Goal: Task Accomplishment & Management: Manage account settings

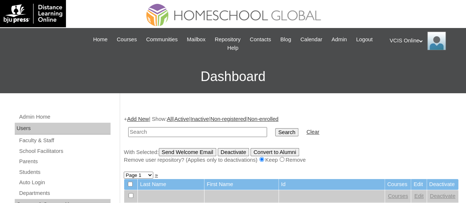
paste input "VCIS012-4C-SA2025"
type input "VCIS012-4C-SA2025"
click at [275, 128] on input "Search" at bounding box center [286, 132] width 23 height 8
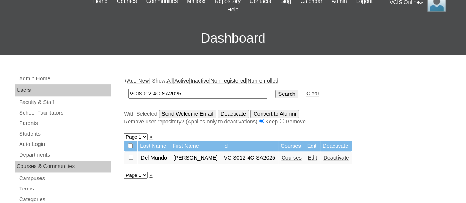
scroll to position [74, 0]
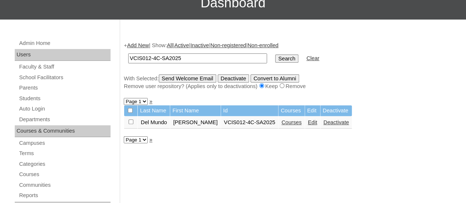
click at [295, 123] on link "Courses" at bounding box center [291, 122] width 20 height 6
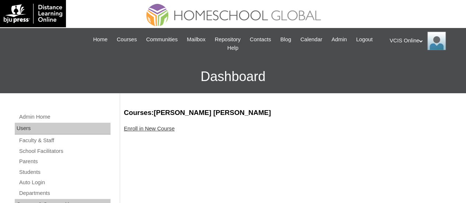
click at [163, 130] on link "Enroll in New Course" at bounding box center [149, 129] width 51 height 6
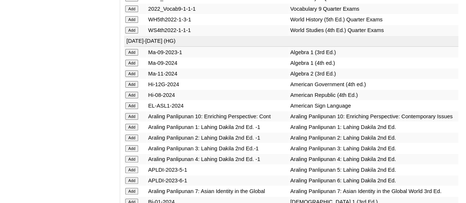
scroll to position [1400, 0]
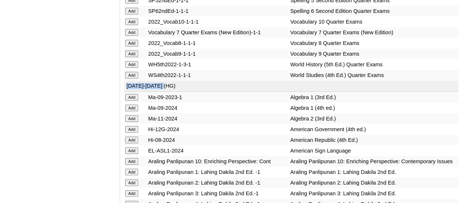
drag, startPoint x: 169, startPoint y: 128, endPoint x: 126, endPoint y: 125, distance: 43.5
click at [126, 92] on td "2025-2026 (HG)" at bounding box center [291, 86] width 334 height 11
copy td "2025-2026 (HG)"
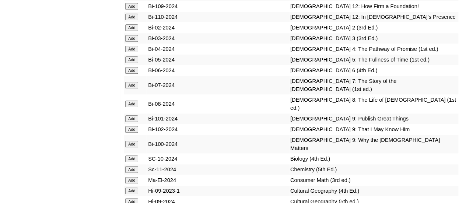
scroll to position [1805, 0]
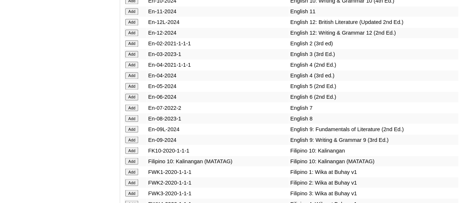
scroll to position [2026, 0]
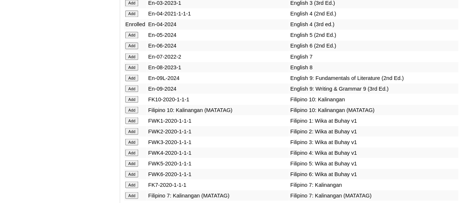
scroll to position [2088, 0]
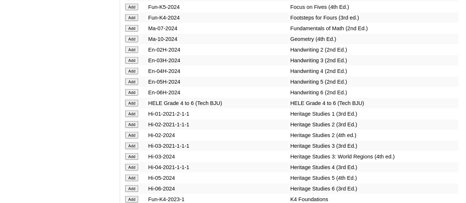
scroll to position [2382, 0]
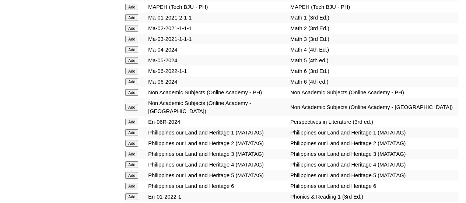
scroll to position [2567, 0]
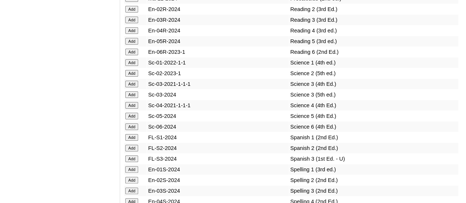
scroll to position [2824, 0]
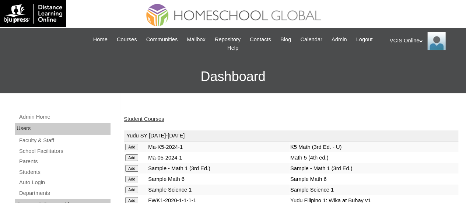
click at [144, 116] on link "Student Courses" at bounding box center [144, 119] width 40 height 6
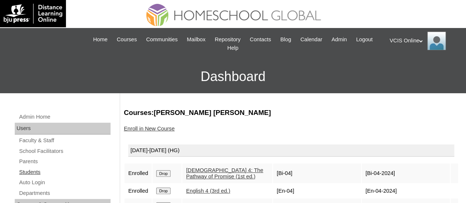
click at [33, 176] on link "Students" at bounding box center [64, 172] width 92 height 9
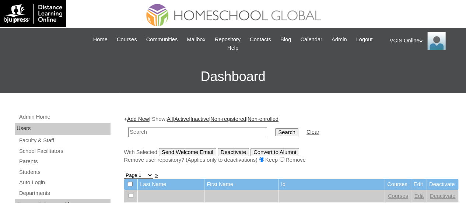
paste input "VCIS001-4C-SA2025"
type input "VCIS001-4C-SA2025"
click at [275, 130] on input "Search" at bounding box center [286, 132] width 23 height 8
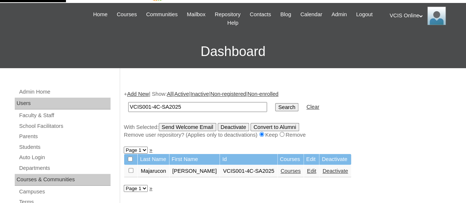
scroll to position [37, 0]
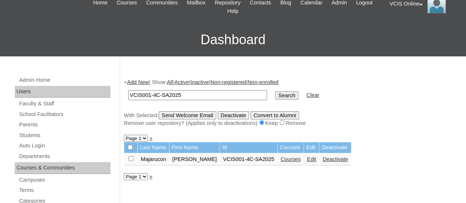
click at [307, 159] on link "Edit" at bounding box center [311, 159] width 9 height 6
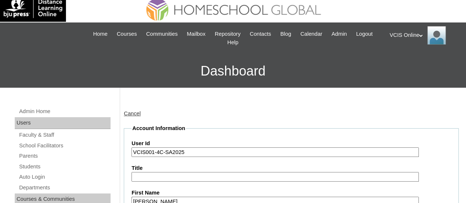
scroll to position [29, 0]
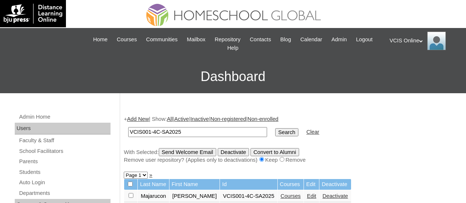
scroll to position [31, 0]
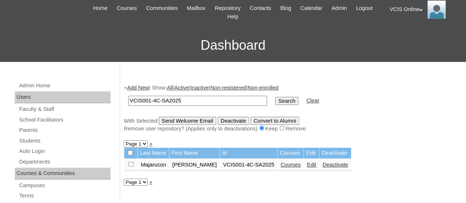
paste input "2"
type input "VCIS002-4C-SA2025"
click at [275, 101] on input "Search" at bounding box center [286, 101] width 23 height 8
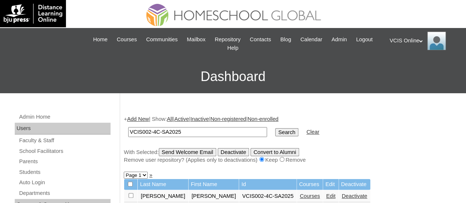
click at [326, 196] on link "Edit" at bounding box center [330, 196] width 9 height 6
paste input "3"
type input "VCIS003-4C-SA2025"
click at [275, 133] on input "Search" at bounding box center [286, 132] width 23 height 8
click at [275, 128] on input "Search" at bounding box center [286, 132] width 23 height 8
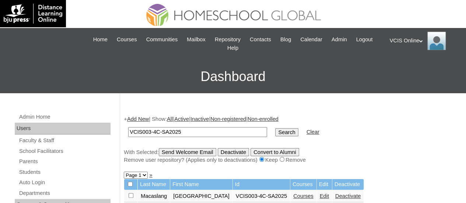
scroll to position [37, 0]
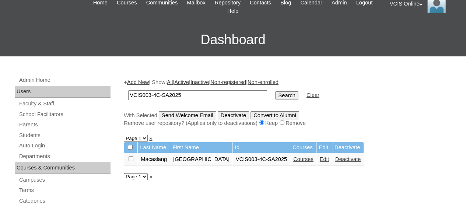
click at [320, 161] on link "Edit" at bounding box center [324, 159] width 9 height 6
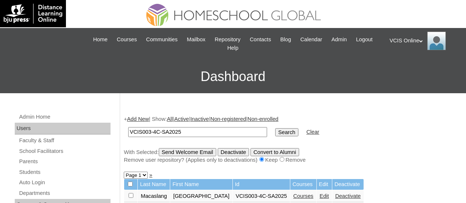
scroll to position [31, 0]
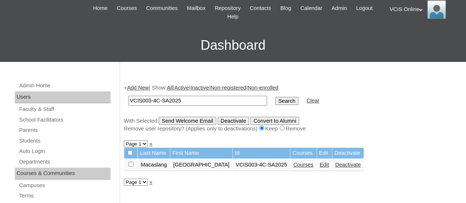
click at [184, 99] on input "VCIS003-4C-SA2025" at bounding box center [197, 101] width 139 height 10
paste input "4"
type input "VCIS004-4C-SA2025"
click at [275, 100] on input "Search" at bounding box center [286, 101] width 23 height 8
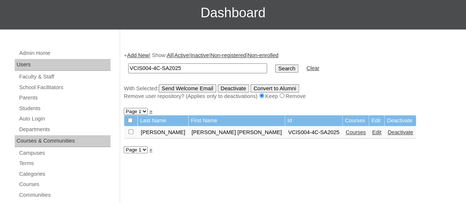
scroll to position [74, 0]
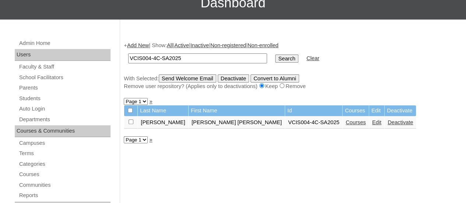
click at [372, 122] on link "Edit" at bounding box center [376, 122] width 9 height 6
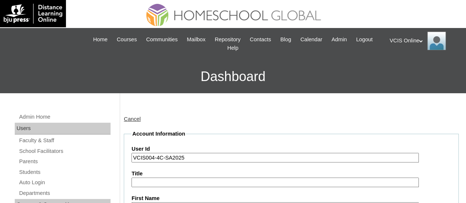
scroll to position [176, 0]
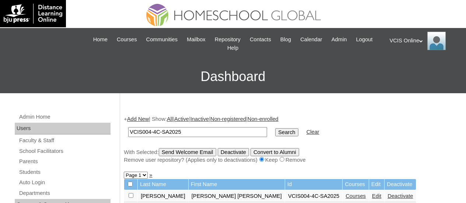
scroll to position [64, 0]
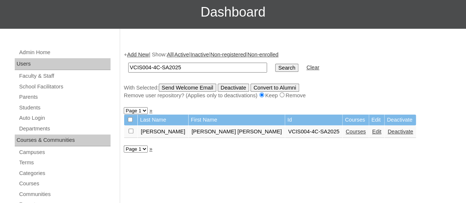
paste input "5"
type input "VCIS005-4C-SA2025"
click at [276, 66] on td "Search" at bounding box center [286, 67] width 30 height 17
click at [275, 66] on input "Search" at bounding box center [286, 68] width 23 height 8
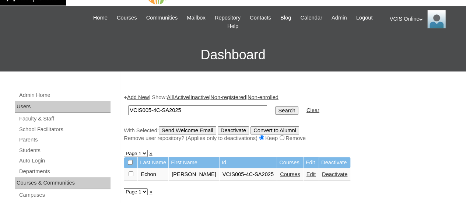
scroll to position [37, 0]
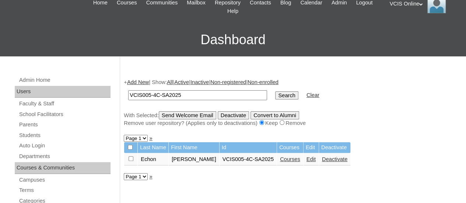
click at [309, 161] on link "Edit" at bounding box center [310, 159] width 9 height 6
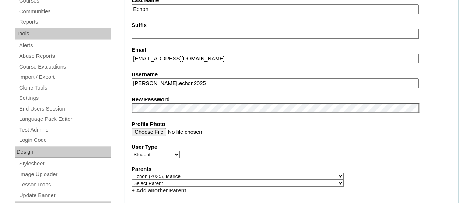
scroll to position [147, 0]
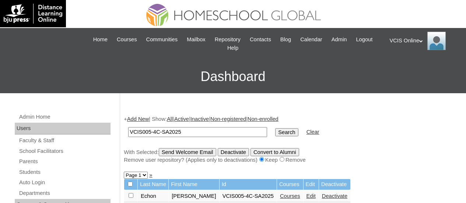
scroll to position [31, 0]
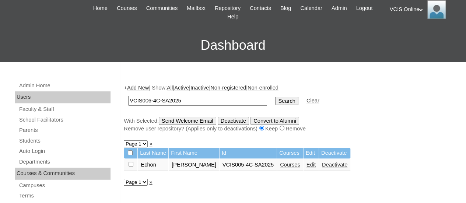
type input "VCIS006-4C-SA2025"
click at [275, 101] on input "Search" at bounding box center [286, 101] width 23 height 8
click at [306, 165] on link "Edit" at bounding box center [310, 165] width 9 height 6
paste input "7"
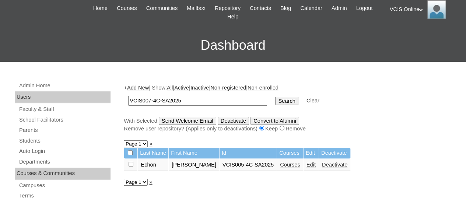
type input "VCIS007-4C-SA2025"
click at [275, 97] on input "Search" at bounding box center [286, 101] width 23 height 8
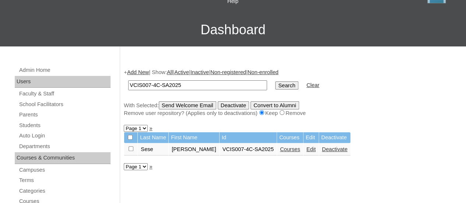
scroll to position [110, 0]
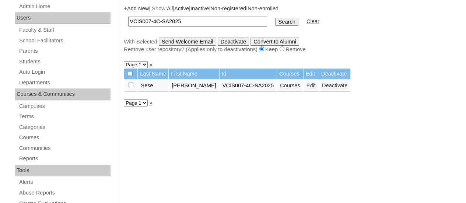
click at [309, 87] on link "Edit" at bounding box center [310, 86] width 9 height 6
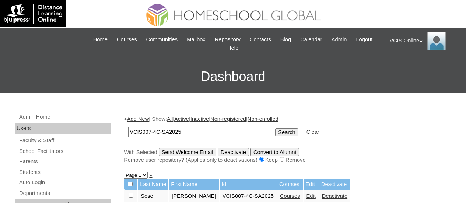
scroll to position [110, 0]
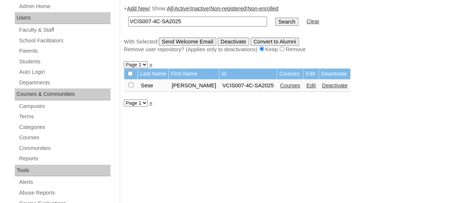
click at [173, 25] on input "VCIS007-4C-SA2025" at bounding box center [197, 22] width 139 height 10
paste input "8"
type input "VCIS008-4C-SA2025"
click at [275, 22] on input "Search" at bounding box center [286, 22] width 23 height 8
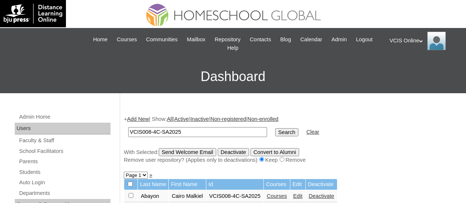
scroll to position [74, 0]
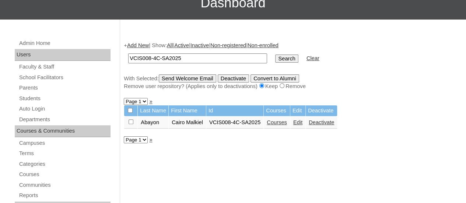
click at [300, 123] on link "Edit" at bounding box center [297, 122] width 9 height 6
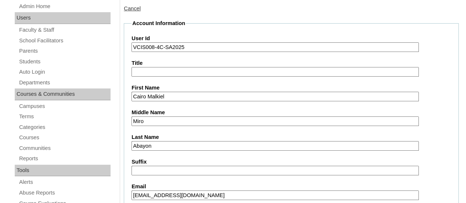
scroll to position [110, 0]
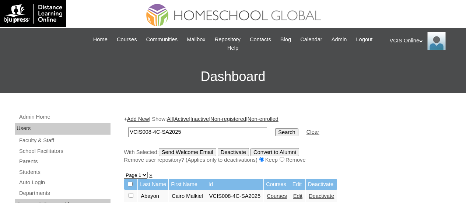
scroll to position [64, 0]
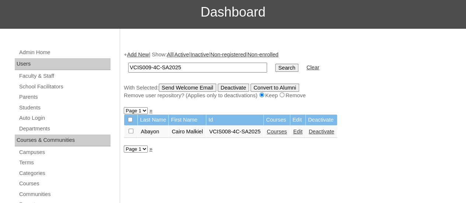
type input "VCIS009-4C-SA2025"
click at [271, 61] on td "Search" at bounding box center [286, 67] width 30 height 17
click at [275, 68] on input "Search" at bounding box center [286, 68] width 23 height 8
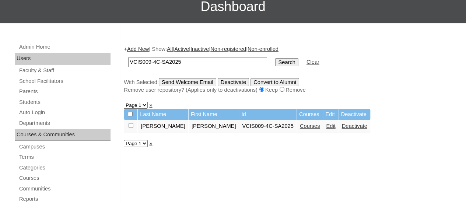
scroll to position [74, 0]
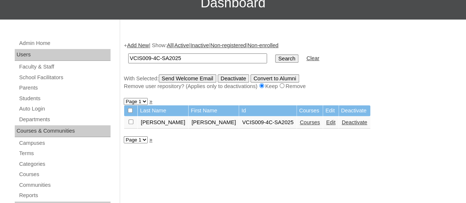
click at [326, 123] on link "Edit" at bounding box center [330, 122] width 9 height 6
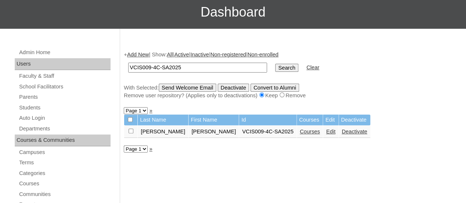
scroll to position [64, 0]
paste input "10"
type input "VCIS010-4C-SA2025"
click at [275, 67] on input "Search" at bounding box center [286, 68] width 23 height 8
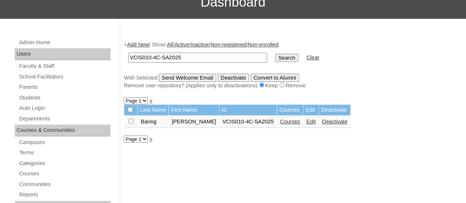
scroll to position [147, 0]
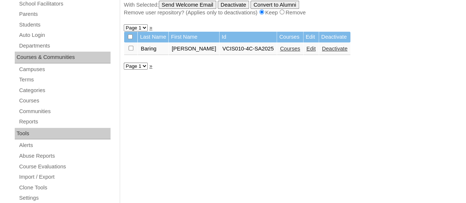
click at [306, 49] on link "Edit" at bounding box center [310, 49] width 9 height 6
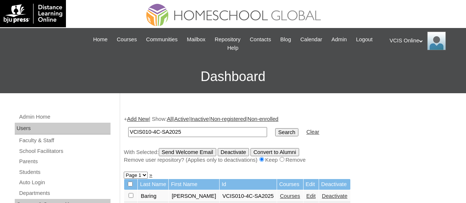
scroll to position [30, 0]
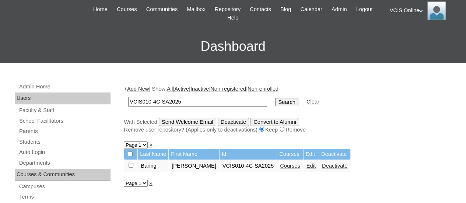
paste input "1"
type input "VCIS011-4C-SA2025"
click at [275, 99] on input "Search" at bounding box center [286, 102] width 23 height 8
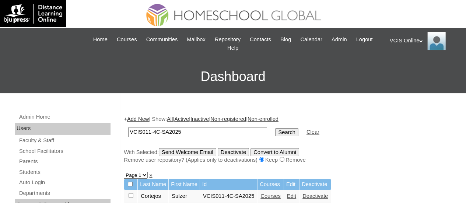
click at [288, 195] on link "Edit" at bounding box center [291, 196] width 9 height 6
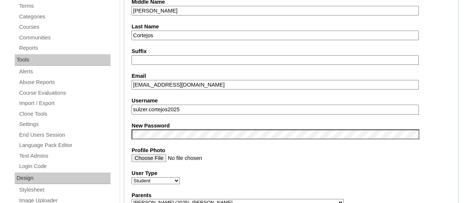
scroll to position [331, 0]
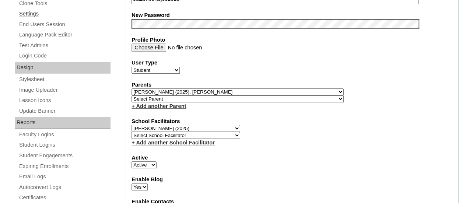
click at [29, 14] on div "Admin Home Users Faculty & Staff School Facilitators Parents Students Auto Logi…" at bounding box center [63, 19] width 105 height 476
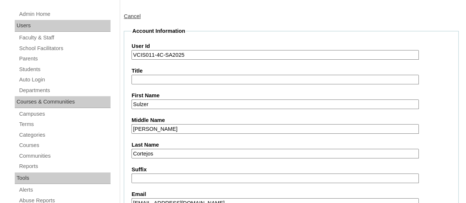
scroll to position [0, 0]
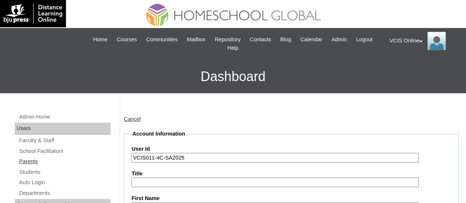
click at [36, 160] on link "Parents" at bounding box center [64, 161] width 92 height 9
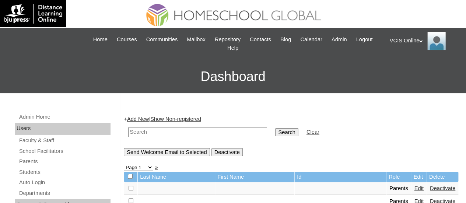
click at [146, 134] on input "text" at bounding box center [197, 132] width 139 height 10
paste input "VCIS001-4C-PA2025"
type input "VCIS001-4C-PA2025"
click at [275, 133] on input "Search" at bounding box center [286, 132] width 23 height 8
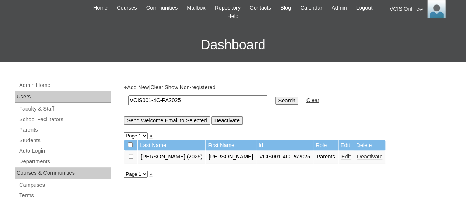
scroll to position [74, 0]
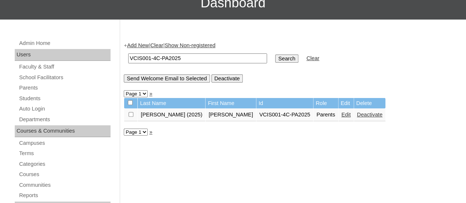
click at [341, 116] on link "Edit" at bounding box center [345, 115] width 9 height 6
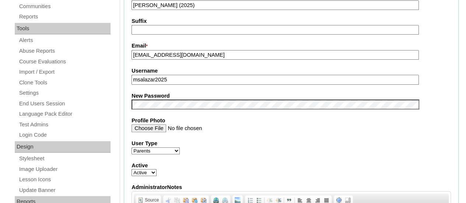
scroll to position [295, 0]
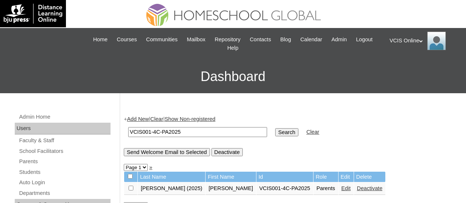
scroll to position [64, 0]
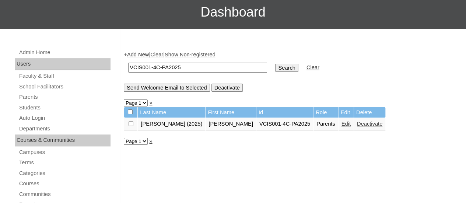
click at [159, 67] on input "VCIS001-4C-PA2025" at bounding box center [197, 68] width 139 height 10
paste input "3"
type input "VCIS003-4C-PA2025"
click at [275, 69] on input "Search" at bounding box center [286, 68] width 23 height 8
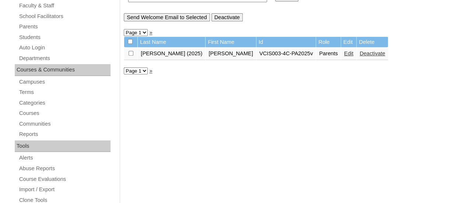
scroll to position [147, 0]
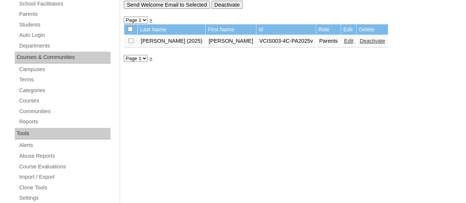
click at [344, 44] on link "Edit" at bounding box center [348, 41] width 9 height 6
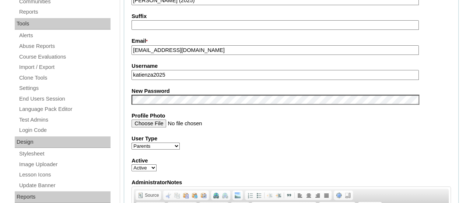
scroll to position [181, 0]
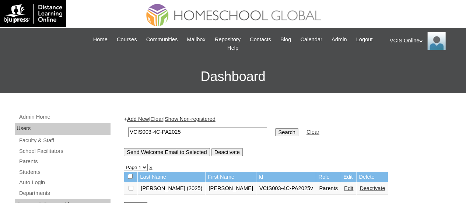
click at [159, 129] on input "VCIS003-4C-PA2025" at bounding box center [197, 132] width 139 height 10
paste input "4"
type input "VCIS004-4C-PA2025"
click at [271, 129] on td "Search" at bounding box center [286, 131] width 30 height 17
click at [275, 132] on input "Search" at bounding box center [286, 132] width 23 height 8
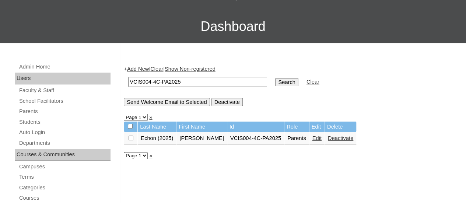
scroll to position [110, 0]
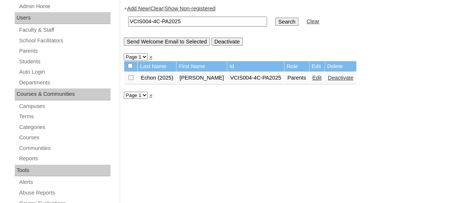
click at [312, 79] on link "Edit" at bounding box center [316, 78] width 9 height 6
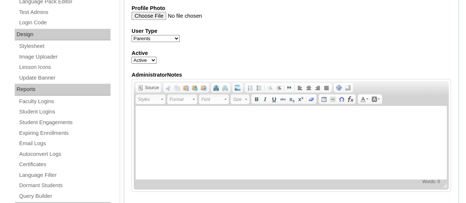
scroll to position [368, 0]
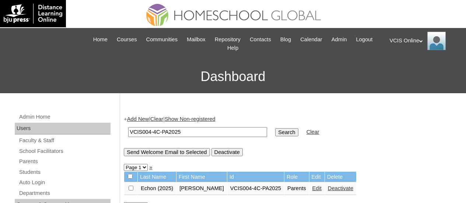
scroll to position [110, 0]
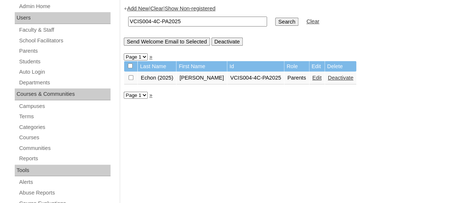
click at [192, 23] on input "VCIS004-4C-PA2025" at bounding box center [197, 22] width 139 height 10
paste input "5"
type input "VCIS005-4C-PA2025"
click at [275, 20] on input "Search" at bounding box center [286, 22] width 23 height 8
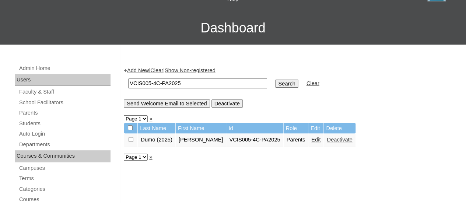
scroll to position [110, 0]
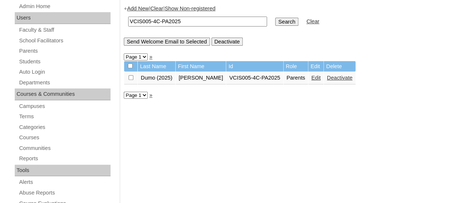
click at [311, 80] on link "Edit" at bounding box center [315, 78] width 9 height 6
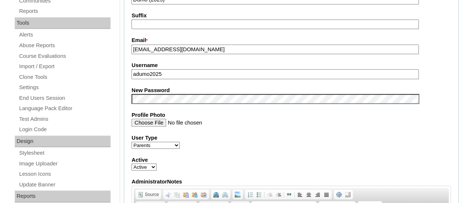
scroll to position [368, 0]
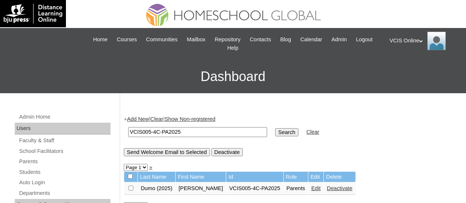
scroll to position [110, 0]
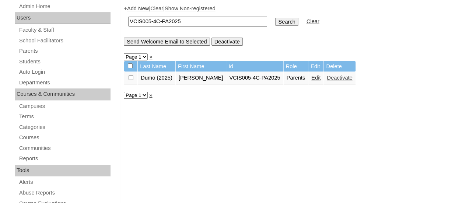
click at [153, 15] on td "VCIS005-4C-PA2025" at bounding box center [197, 21] width 146 height 17
click at [154, 26] on td "VCIS005-4C-PA2025" at bounding box center [197, 21] width 146 height 17
click at [156, 22] on input "VCIS005-4C-PA2025" at bounding box center [197, 22] width 139 height 10
paste input "6"
type input "VCIS006-4C-PA2025"
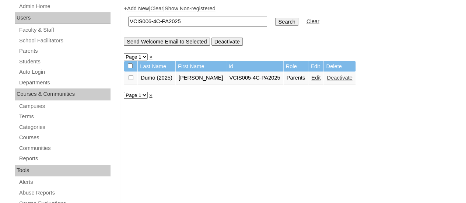
click at [275, 24] on input "Search" at bounding box center [286, 22] width 23 height 8
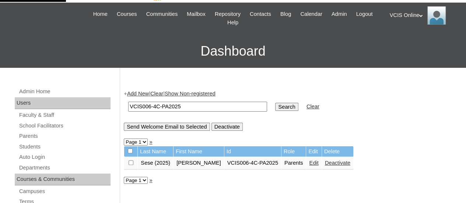
scroll to position [37, 0]
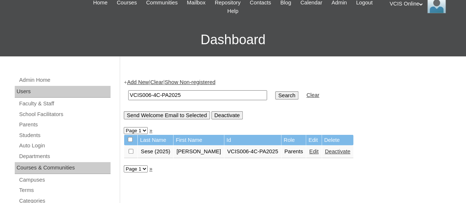
click at [309, 152] on link "Edit" at bounding box center [313, 151] width 9 height 6
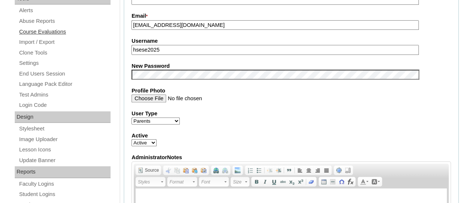
scroll to position [258, 0]
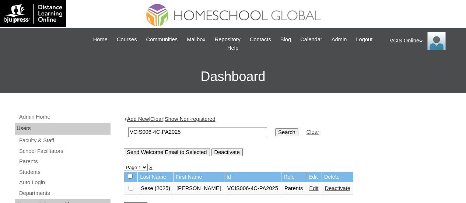
scroll to position [31, 0]
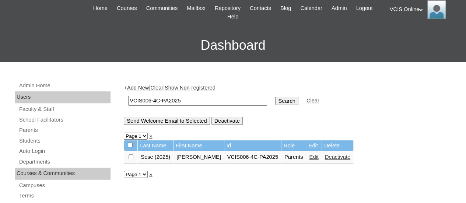
click at [153, 106] on td "VCIS006-4C-PA2025" at bounding box center [197, 100] width 146 height 17
click at [158, 98] on input "VCIS006-4C-PA2025" at bounding box center [197, 101] width 139 height 10
paste input "7"
type input "VCIS007-4C-PA2025"
click at [271, 106] on td "Search" at bounding box center [286, 100] width 30 height 17
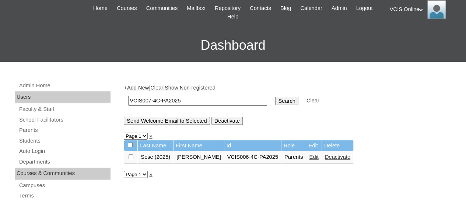
click at [275, 102] on input "Search" at bounding box center [286, 101] width 23 height 8
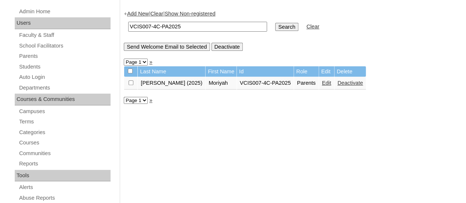
scroll to position [147, 0]
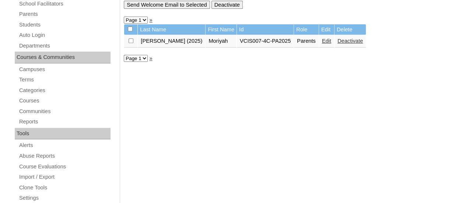
click at [319, 46] on td "Edit" at bounding box center [326, 41] width 15 height 13
click at [322, 41] on link "Edit" at bounding box center [326, 41] width 9 height 6
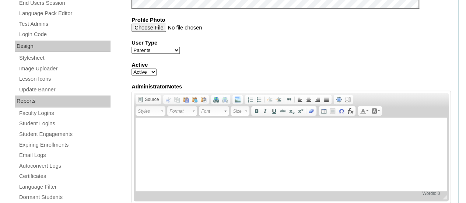
scroll to position [331, 0]
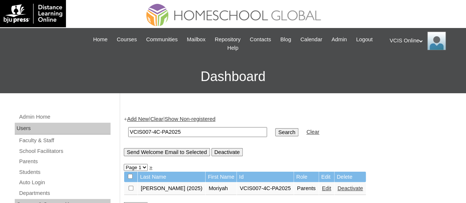
click at [176, 132] on input "VCIS007-4C-PA2025" at bounding box center [197, 132] width 139 height 10
drag, startPoint x: 176, startPoint y: 133, endPoint x: 149, endPoint y: 133, distance: 27.3
click at [149, 133] on input "VCIS007-4C-PA2025" at bounding box center [197, 132] width 139 height 10
drag, startPoint x: 150, startPoint y: 133, endPoint x: 138, endPoint y: 136, distance: 12.6
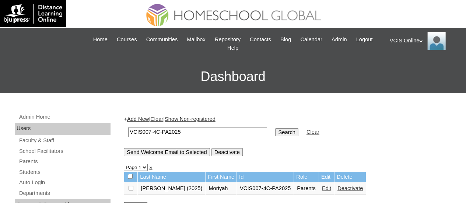
click at [138, 136] on input "VCIS007-4C-PA2025" at bounding box center [197, 132] width 139 height 10
click at [179, 135] on input "VCIS007-4C-PA2025" at bounding box center [197, 132] width 139 height 10
click at [180, 136] on input "VCIS007-4C-PA2025" at bounding box center [197, 132] width 139 height 10
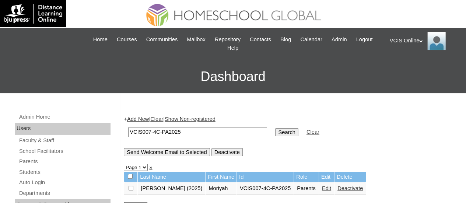
click at [180, 136] on input "VCIS007-4C-PA2025" at bounding box center [197, 132] width 139 height 10
paste input "8"
type input "VCIS008-4C-PA2025"
click at [275, 133] on input "Search" at bounding box center [286, 132] width 23 height 8
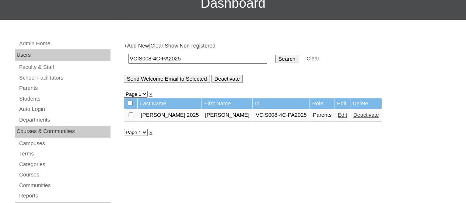
scroll to position [74, 0]
click at [338, 112] on link "Edit" at bounding box center [342, 115] width 9 height 6
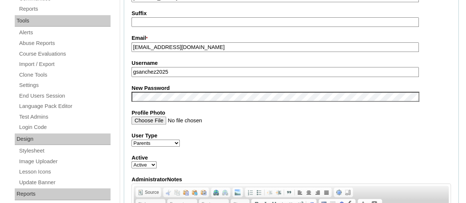
scroll to position [295, 0]
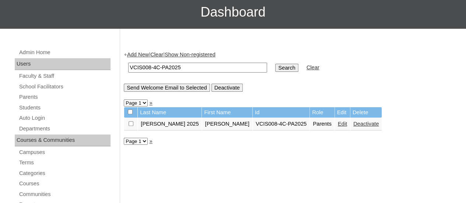
scroll to position [64, 0]
click at [186, 65] on input "VCIS008-4C-PA2025" at bounding box center [197, 68] width 139 height 10
paste input "9"
type input "VCIS009-4C-PA2025"
click at [275, 64] on input "Search" at bounding box center [286, 68] width 23 height 8
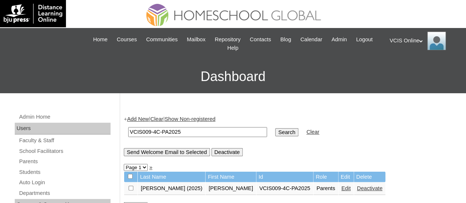
click at [341, 187] on link "Edit" at bounding box center [345, 188] width 9 height 6
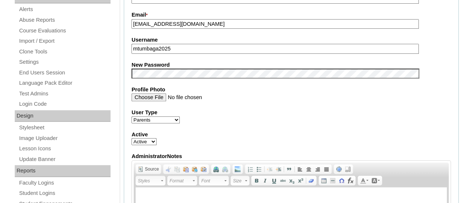
scroll to position [295, 0]
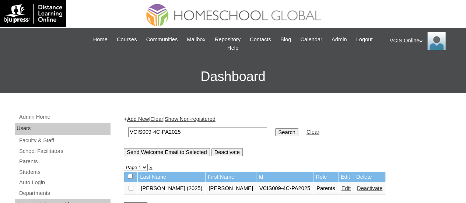
click at [144, 135] on input "VCIS009-4C-PA2025" at bounding box center [197, 132] width 139 height 10
paste input "10"
type input "VCIS010-4C-PA2025"
click at [275, 132] on input "Search" at bounding box center [286, 132] width 23 height 8
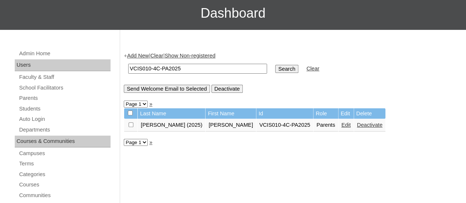
scroll to position [74, 0]
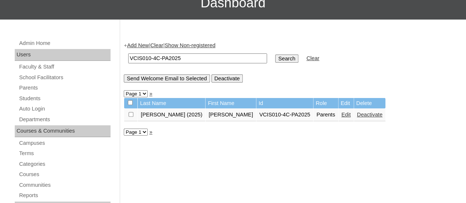
click at [341, 116] on link "Edit" at bounding box center [345, 115] width 9 height 6
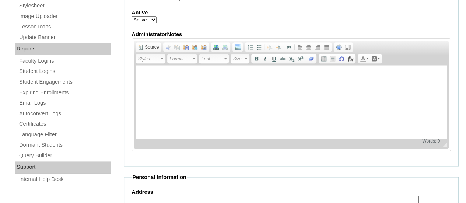
scroll to position [368, 0]
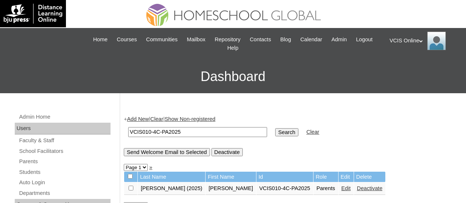
scroll to position [64, 0]
